Goal: Navigation & Orientation: Understand site structure

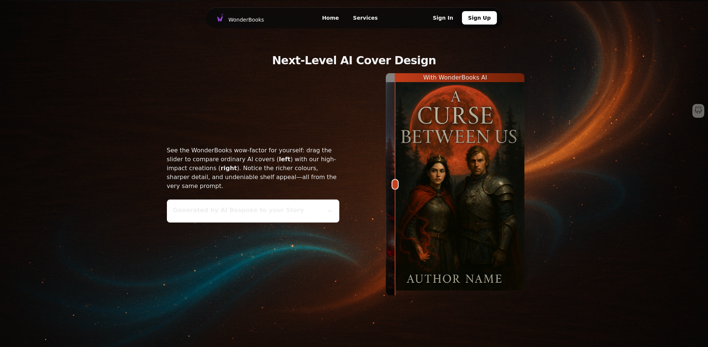
scroll to position [1060, 0]
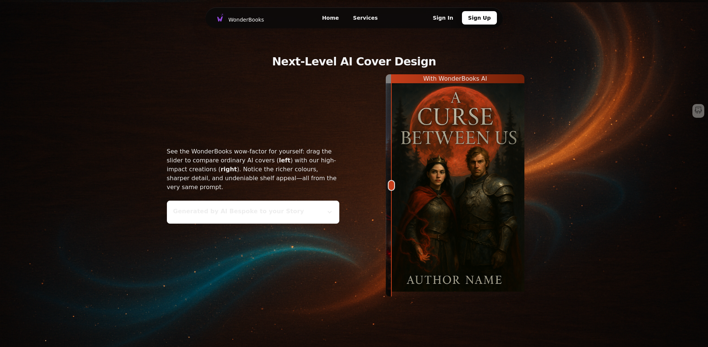
drag, startPoint x: 397, startPoint y: 184, endPoint x: 354, endPoint y: 190, distance: 43.9
click at [354, 190] on div "See the WonderBooks wow-factor for yourself: drag the slider to compare ordinar…" at bounding box center [354, 185] width 410 height 222
click at [359, 218] on div "See the WonderBooks wow-factor for yourself: drag the slider to compare ordinar…" at bounding box center [354, 185] width 410 height 222
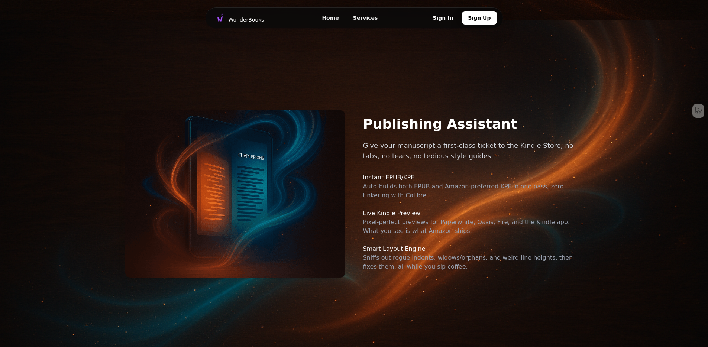
scroll to position [0, 0]
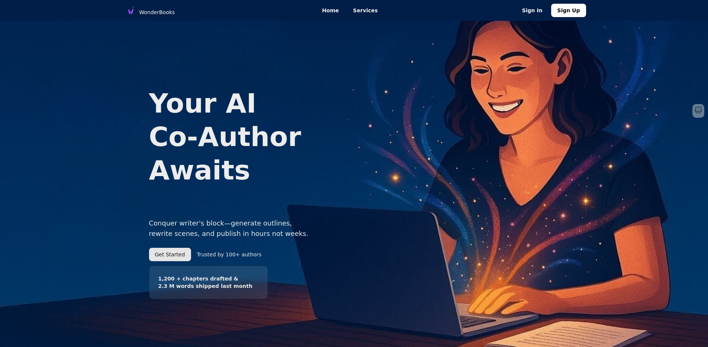
click at [367, 12] on link "Services" at bounding box center [365, 10] width 39 height 15
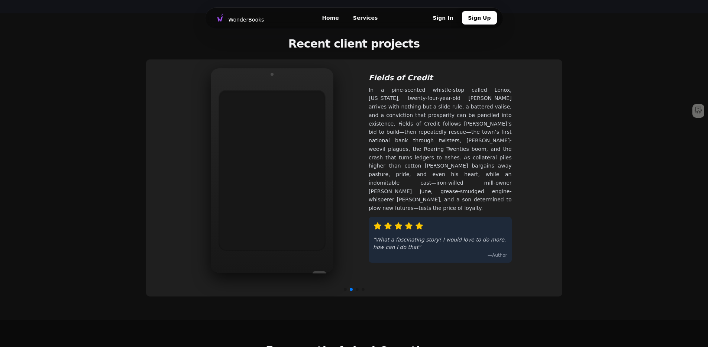
scroll to position [514, 0]
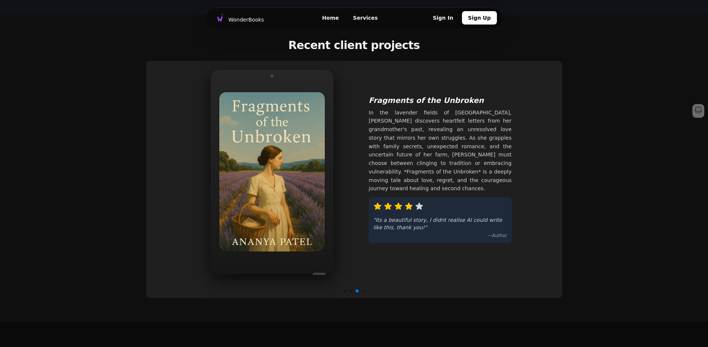
click at [362, 290] on span at bounding box center [363, 291] width 3 height 3
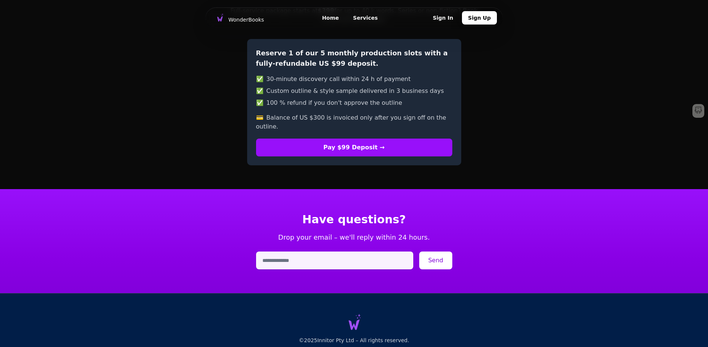
scroll to position [1094, 0]
